Goal: Information Seeking & Learning: Learn about a topic

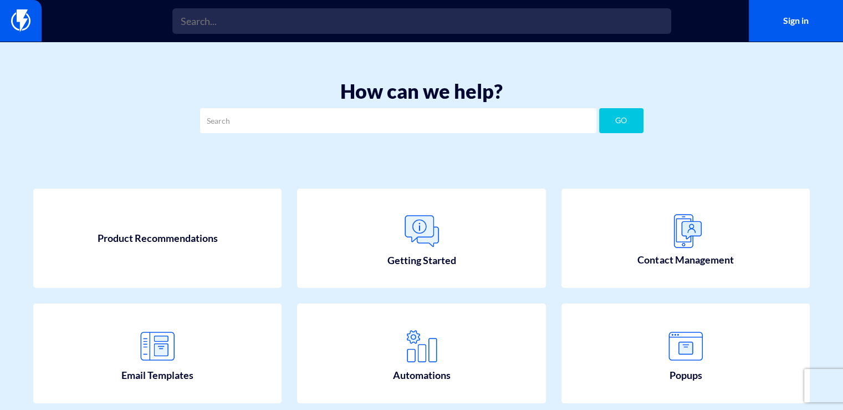
click at [426, 113] on div "How can we help? GO" at bounding box center [421, 109] width 843 height 91
click at [395, 108] on input "text" at bounding box center [398, 120] width 396 height 25
type input "api"
click at [607, 108] on button "GO" at bounding box center [621, 120] width 44 height 25
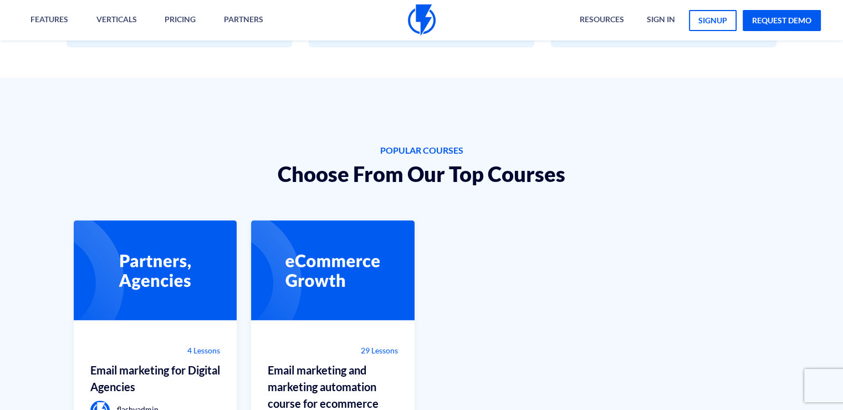
scroll to position [659, 0]
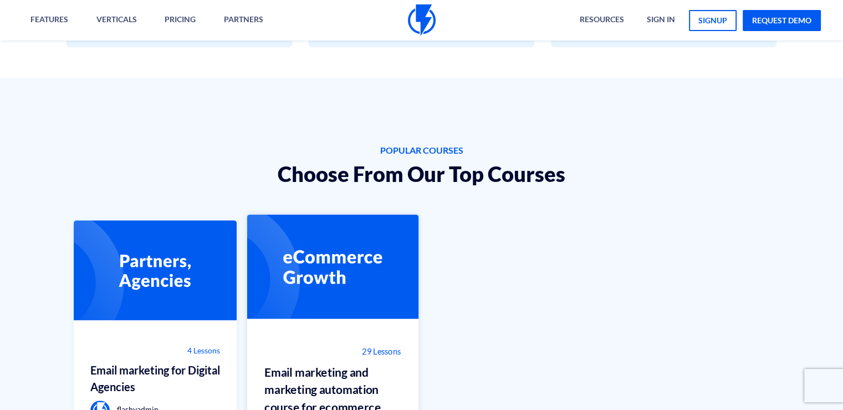
click at [314, 259] on img at bounding box center [332, 272] width 171 height 114
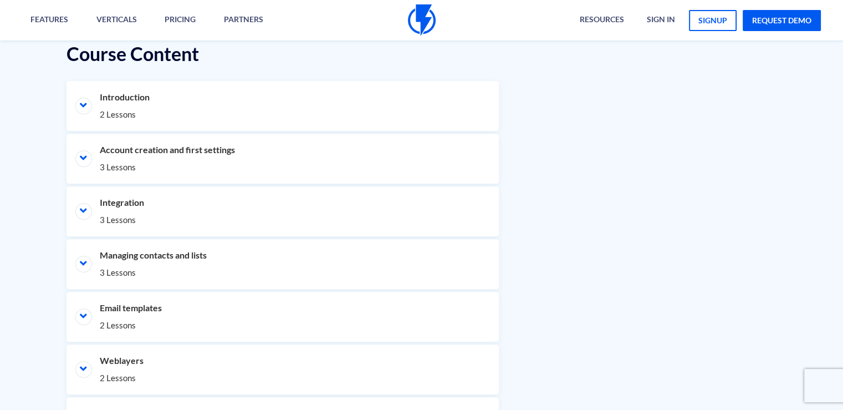
scroll to position [537, 0]
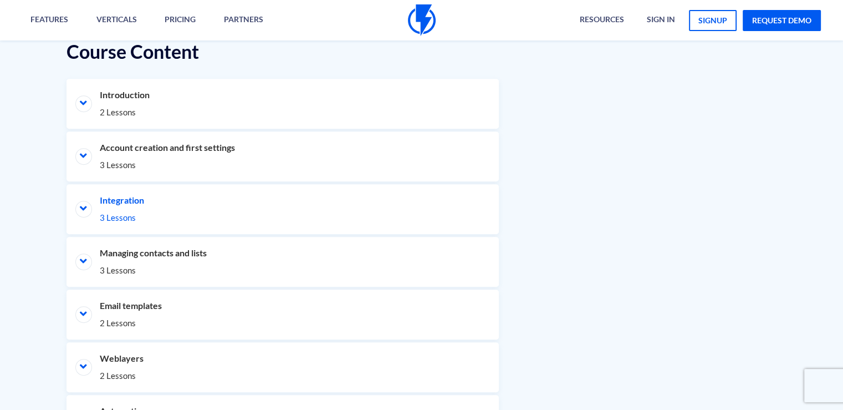
click at [164, 212] on span "3 Lessons" at bounding box center [283, 218] width 366 height 12
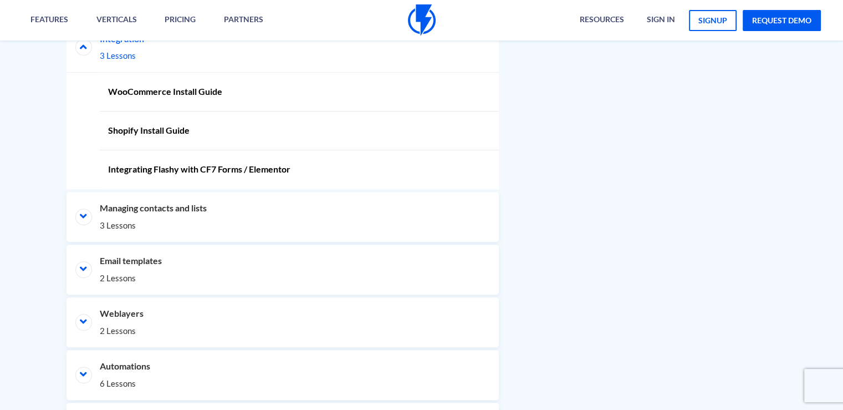
scroll to position [698, 0]
click at [164, 211] on li "Managing contacts and lists 3 Lessons" at bounding box center [283, 217] width 432 height 50
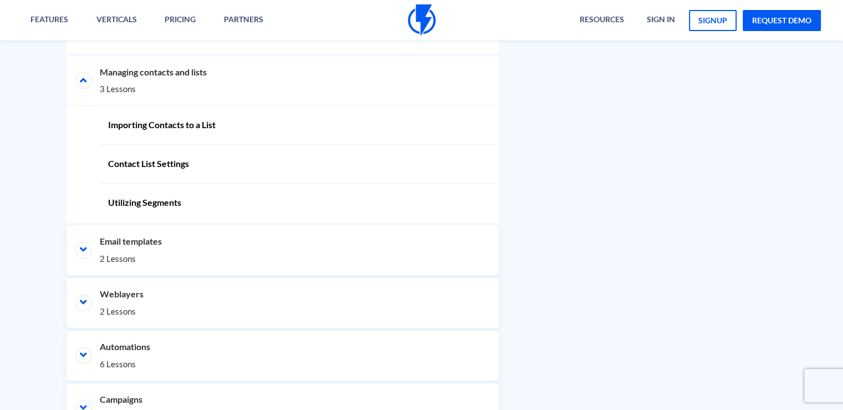
click at [164, 225] on li "Email templates 2 Lessons" at bounding box center [283, 250] width 432 height 50
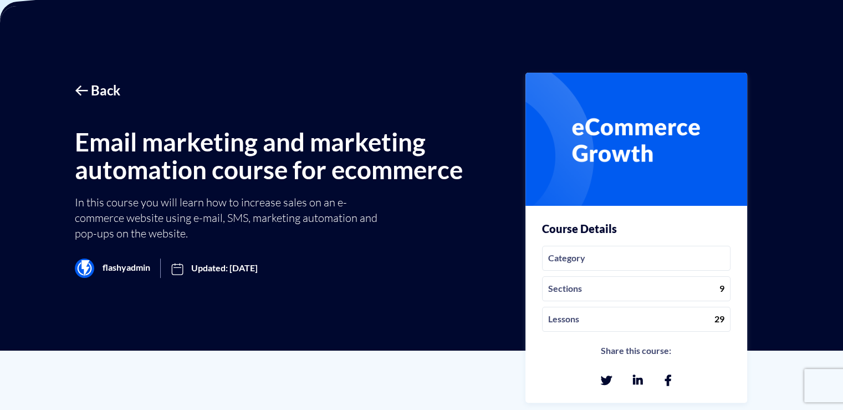
scroll to position [114, 0]
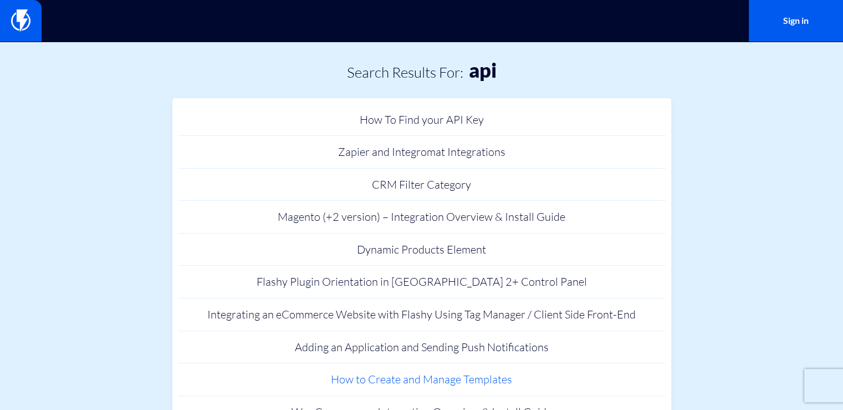
scroll to position [18, 0]
